Goal: Task Accomplishment & Management: Use online tool/utility

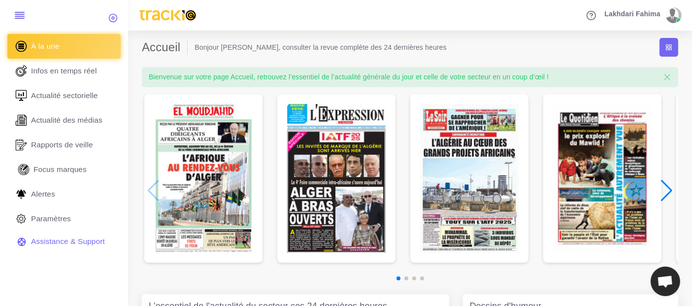
click at [67, 172] on span "Focus marques" at bounding box center [59, 169] width 53 height 11
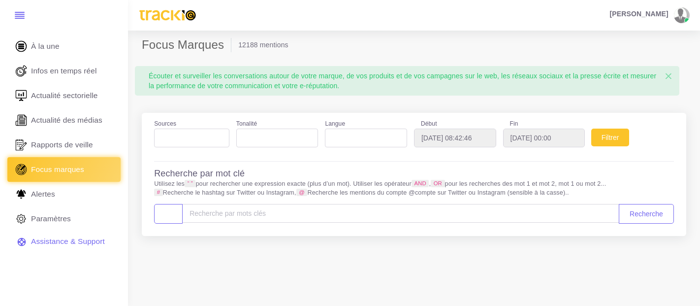
select select
type input "2025-08-08"
type input "2025-09-08"
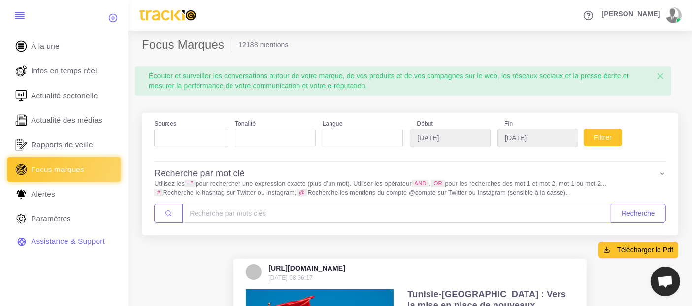
click at [385, 45] on ol "12188 mentions" at bounding box center [454, 45] width 447 height 14
click at [455, 141] on input "[DATE]" at bounding box center [450, 137] width 81 height 19
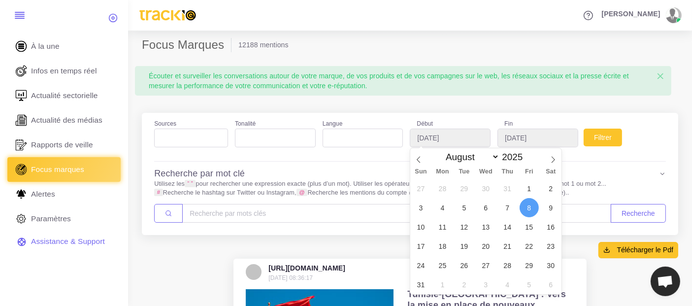
click at [217, 146] on span at bounding box center [191, 137] width 74 height 19
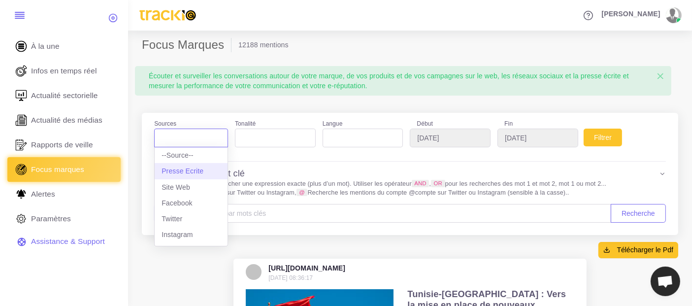
select select "presseecrite"
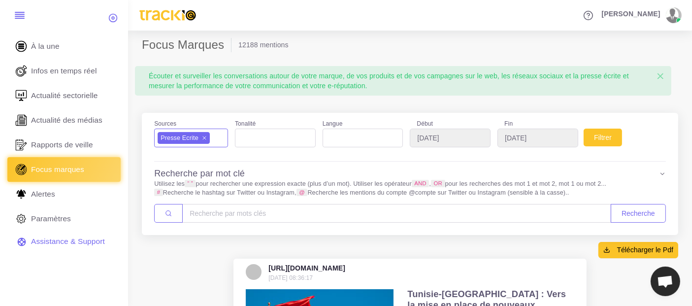
scroll to position [8, 0]
click at [618, 139] on button "Filtrer" at bounding box center [602, 137] width 38 height 18
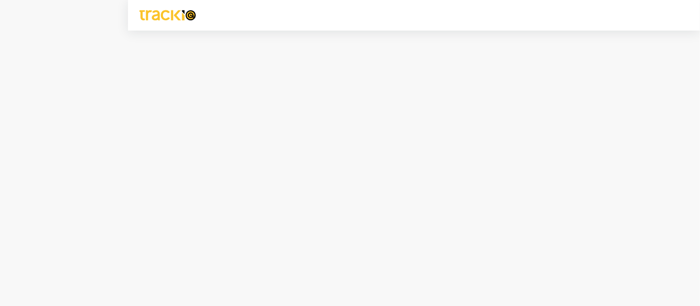
select select
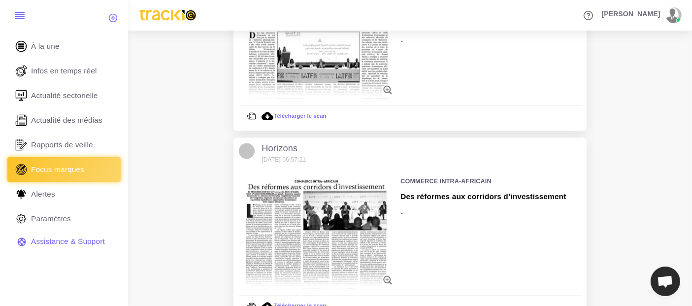
scroll to position [1890, 0]
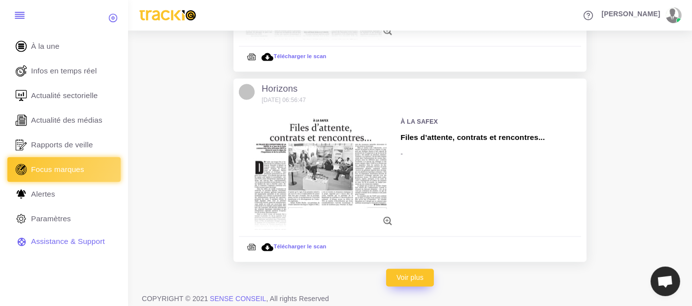
click at [429, 271] on link "Voir plus" at bounding box center [410, 277] width 48 height 18
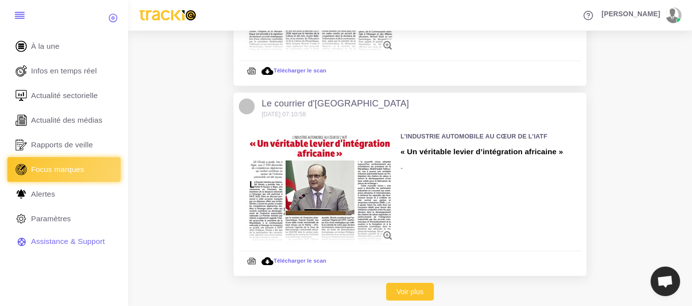
scroll to position [3789, 0]
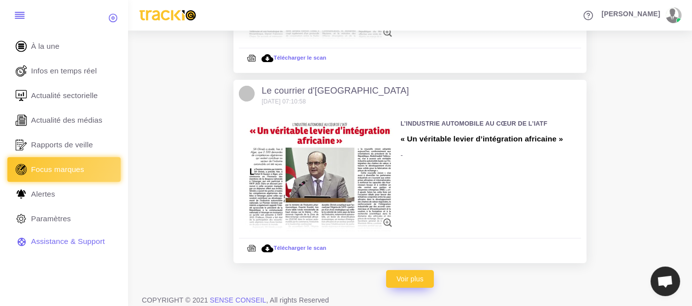
click at [422, 270] on link "Voir plus" at bounding box center [410, 279] width 48 height 18
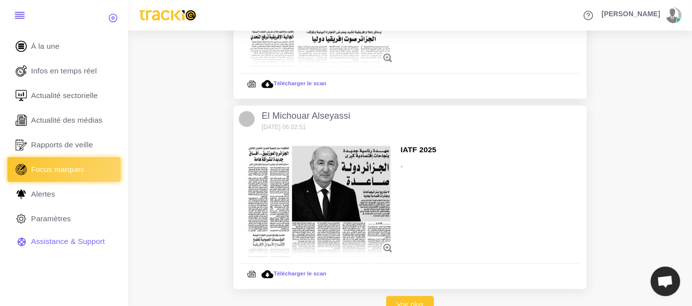
scroll to position [5687, 0]
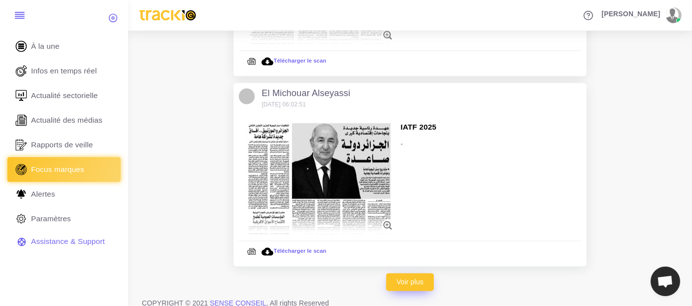
click at [424, 273] on link "Voir plus" at bounding box center [410, 282] width 48 height 18
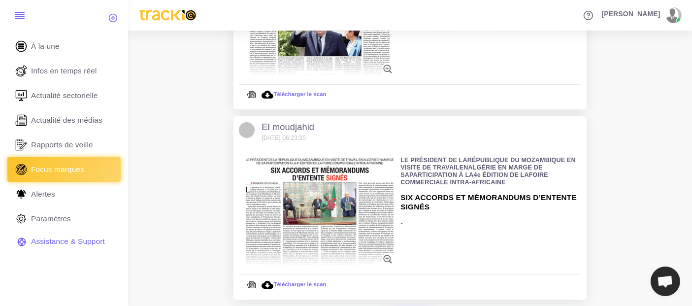
scroll to position [7585, 0]
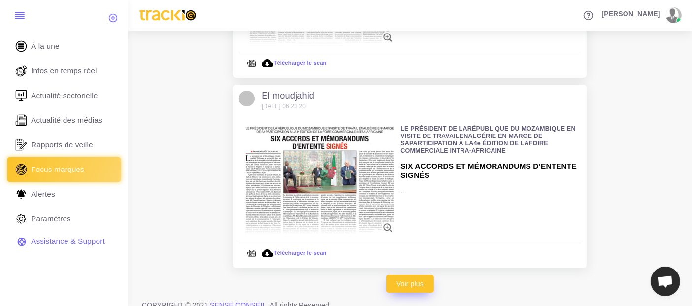
click at [424, 275] on link "Voir plus" at bounding box center [410, 284] width 48 height 18
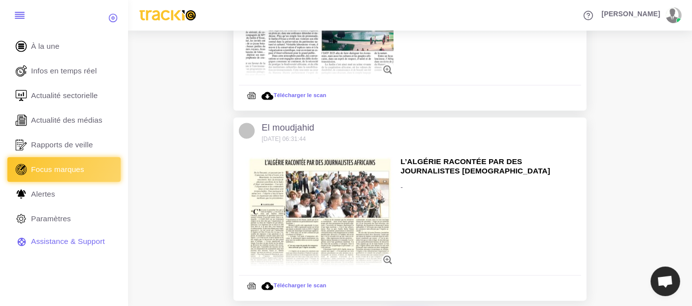
scroll to position [9515, 0]
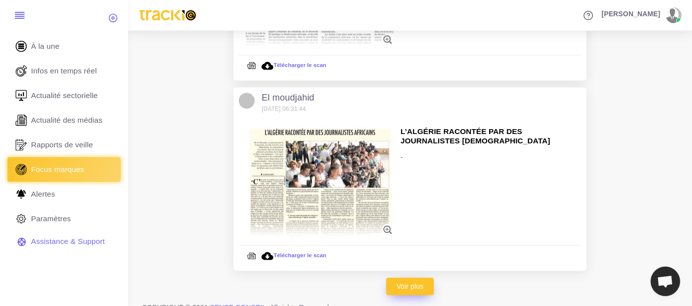
click at [424, 277] on link "Voir plus" at bounding box center [410, 286] width 48 height 18
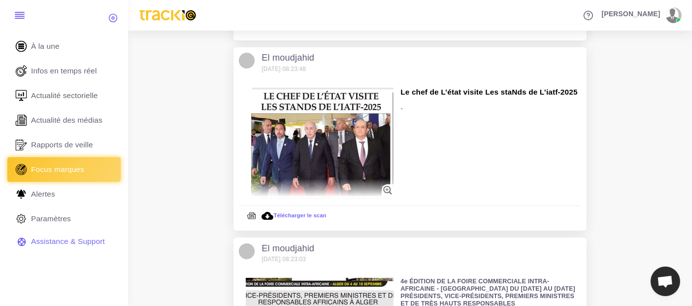
scroll to position [11413, 0]
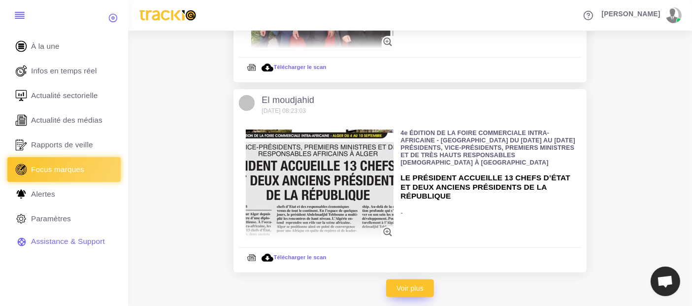
click at [424, 279] on link "Voir plus" at bounding box center [410, 288] width 48 height 18
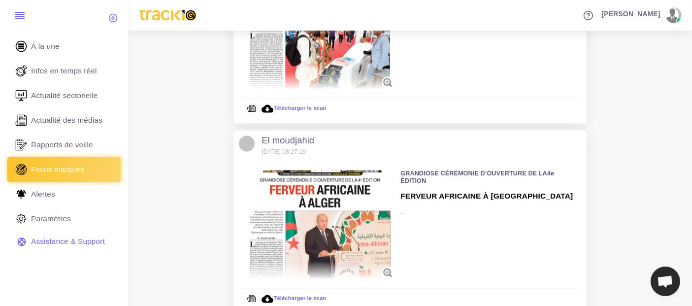
scroll to position [13218, 0]
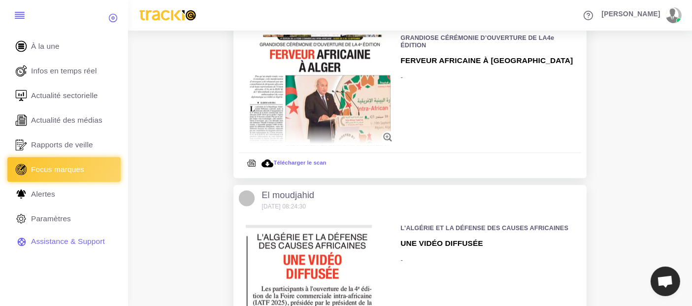
click at [320, 279] on img at bounding box center [320, 279] width 148 height 111
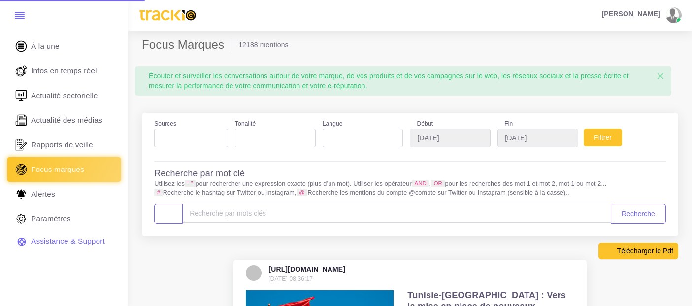
select select "presseecrite"
select select
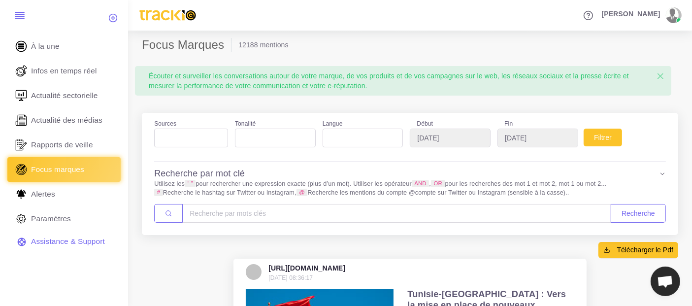
click at [199, 143] on span at bounding box center [191, 137] width 74 height 19
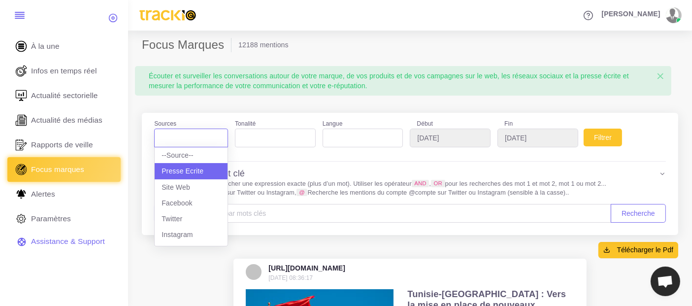
click at [255, 158] on div at bounding box center [409, 161] width 525 height 14
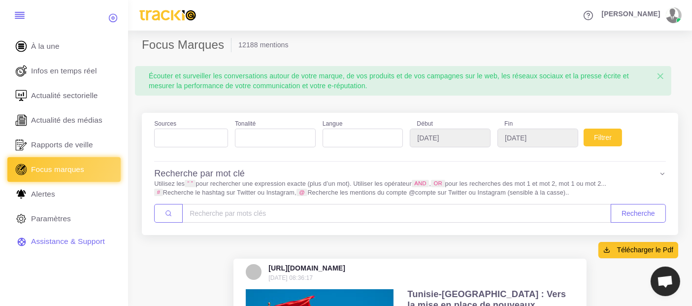
click at [278, 140] on ul at bounding box center [275, 135] width 80 height 13
click at [181, 143] on span at bounding box center [191, 137] width 74 height 19
click at [187, 140] on ul at bounding box center [191, 135] width 73 height 13
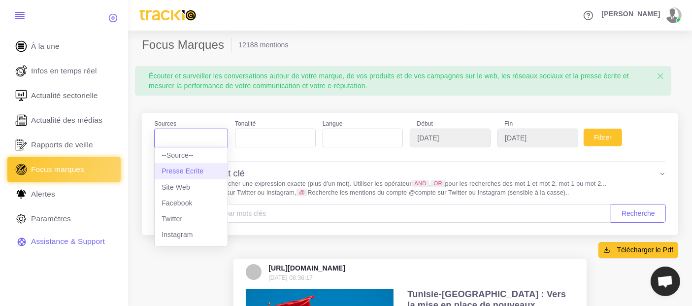
select select "presseecrite"
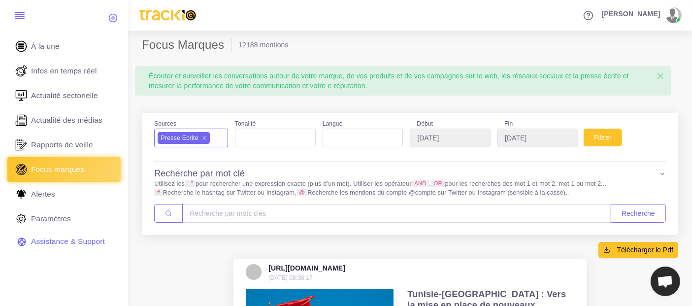
scroll to position [8, 0]
click at [454, 144] on input "2025-08-08" at bounding box center [450, 137] width 81 height 19
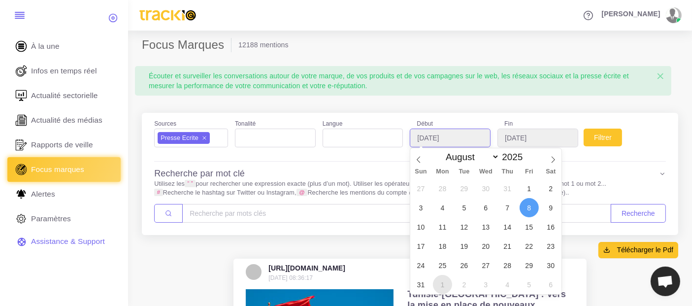
type input "[DATE]"
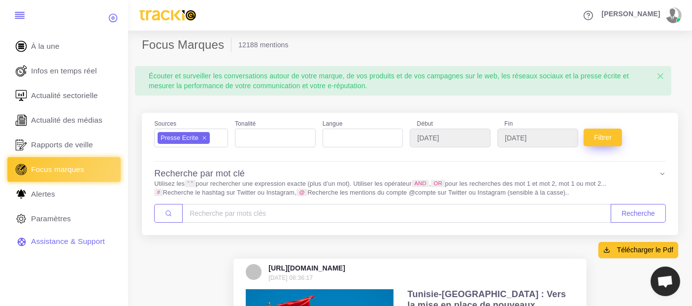
click at [601, 139] on button "Filtrer" at bounding box center [602, 137] width 38 height 18
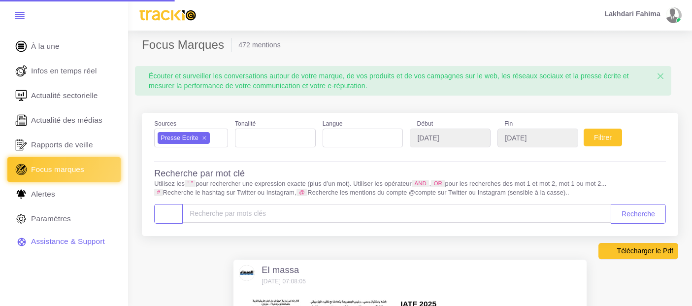
select select
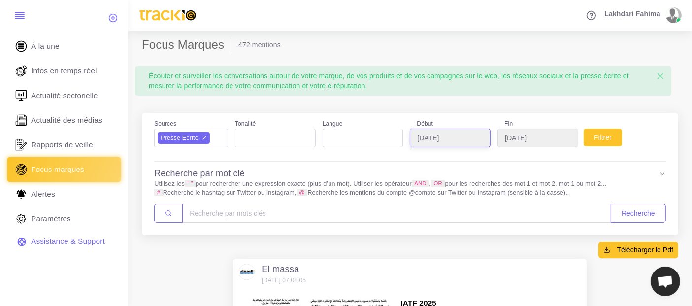
click at [450, 140] on input "[DATE]" at bounding box center [450, 137] width 81 height 19
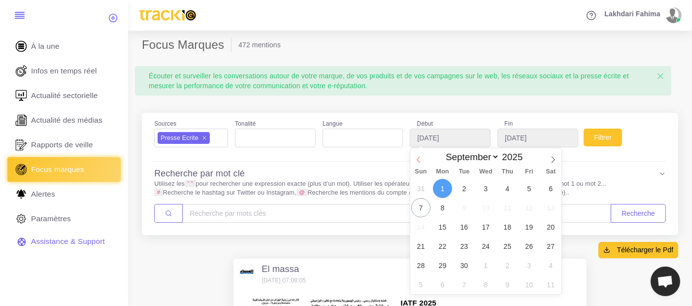
select select "7"
click at [419, 160] on icon at bounding box center [418, 159] width 7 height 7
type input "[DATE]"
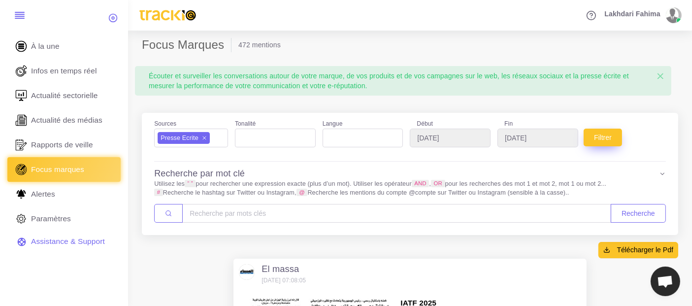
click at [609, 140] on button "Filtrer" at bounding box center [602, 137] width 38 height 18
select select
select select "7"
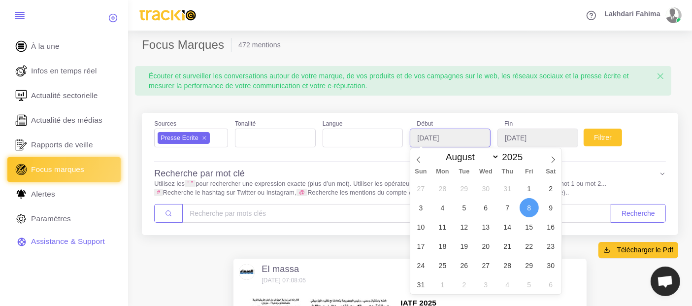
click at [448, 143] on input "2025-08-08" at bounding box center [450, 137] width 81 height 19
type input "[DATE]"
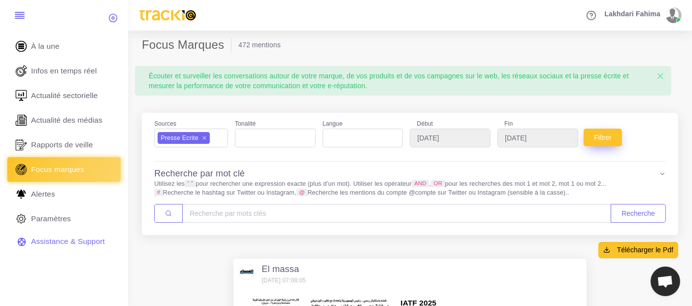
click at [603, 134] on button "Filtrer" at bounding box center [602, 137] width 38 height 18
select select
click at [649, 247] on span "Télécharger le Pdf" at bounding box center [645, 250] width 56 height 10
